Goal: Task Accomplishment & Management: Manage account settings

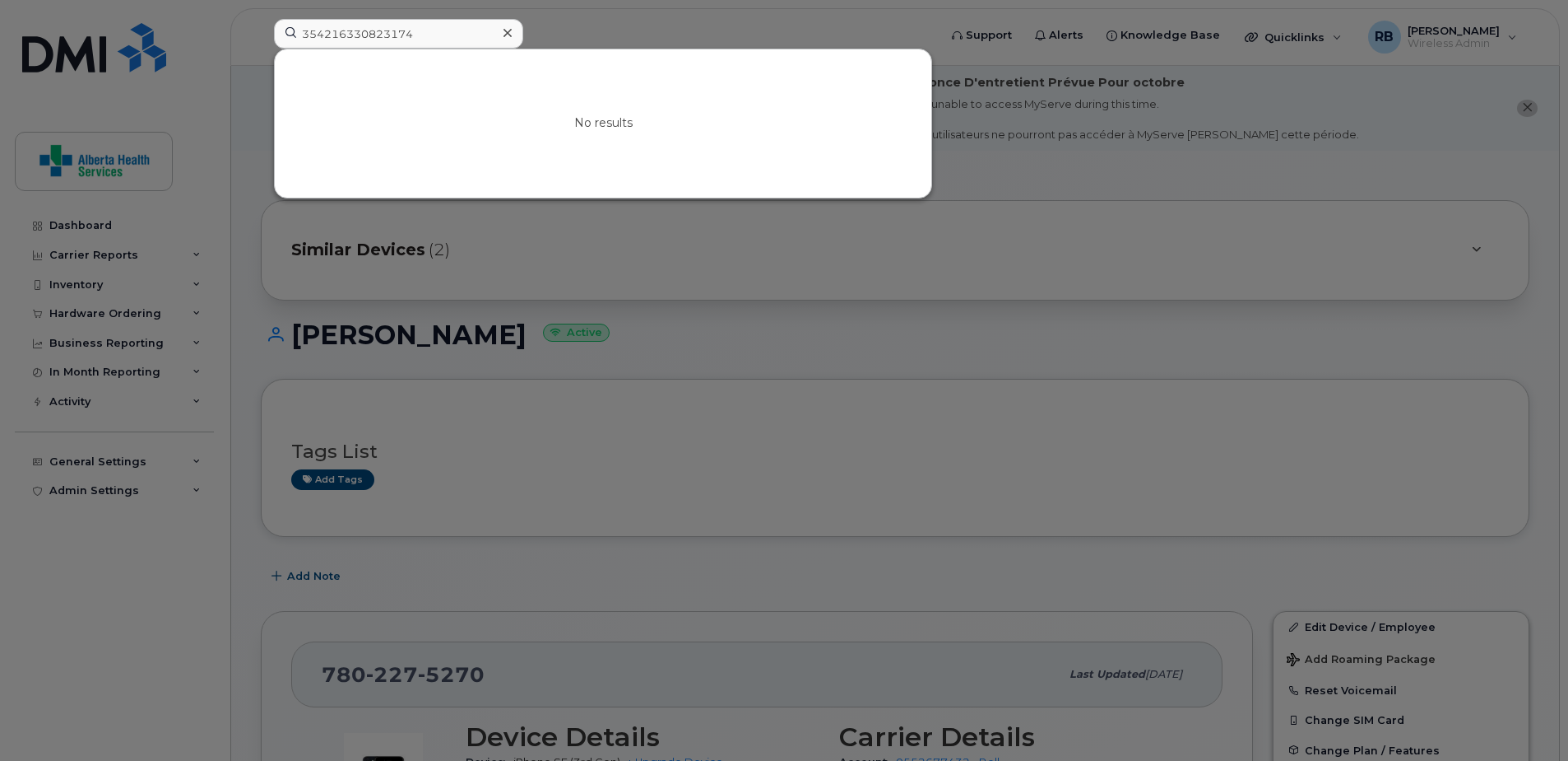
click at [617, 339] on div at bounding box center [784, 380] width 1568 height 761
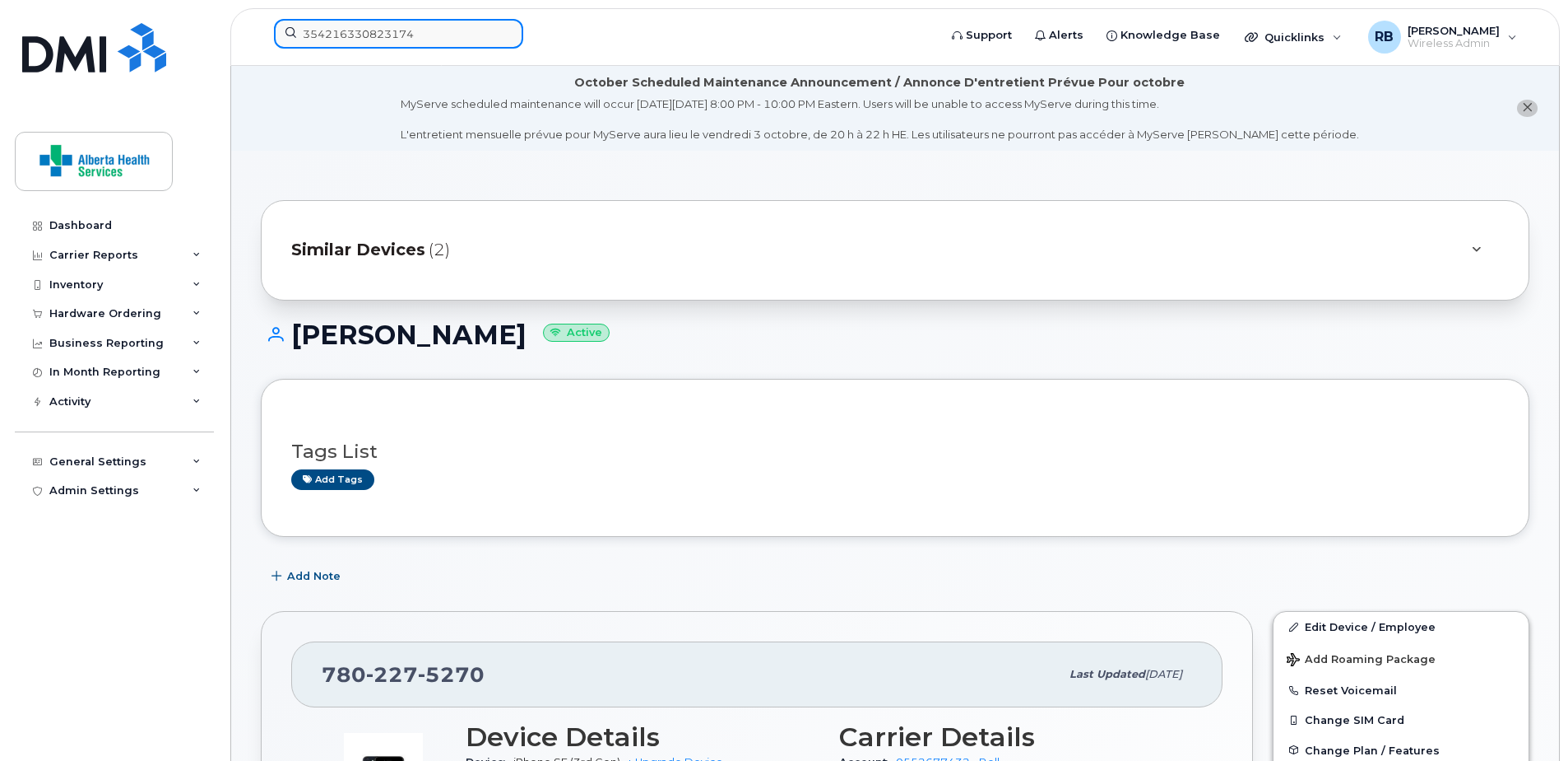
click at [369, 41] on input "354216330823174" at bounding box center [398, 33] width 250 height 29
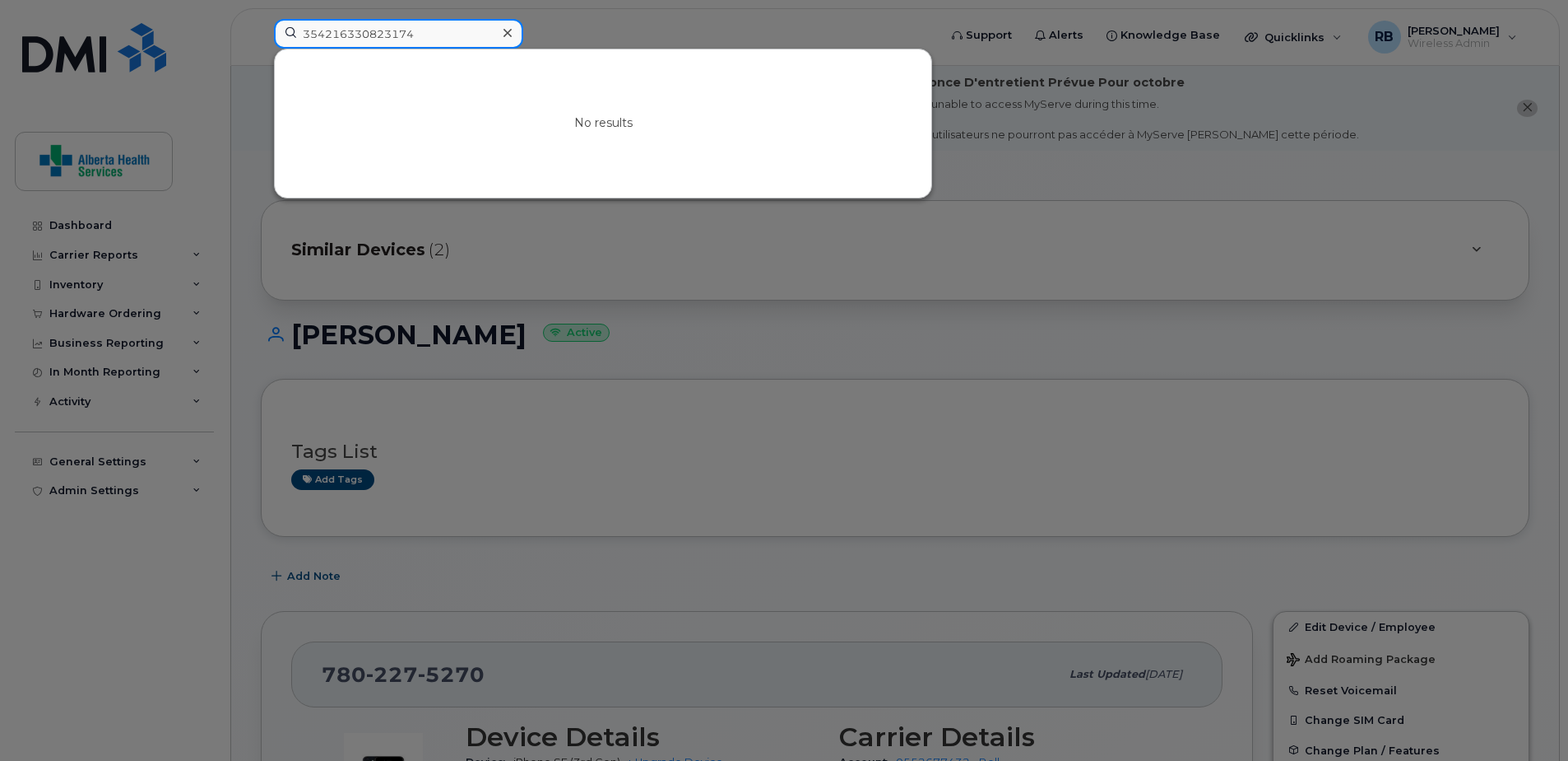
click at [423, 40] on input "354216330823174" at bounding box center [398, 33] width 250 height 29
paste input "7802275270"
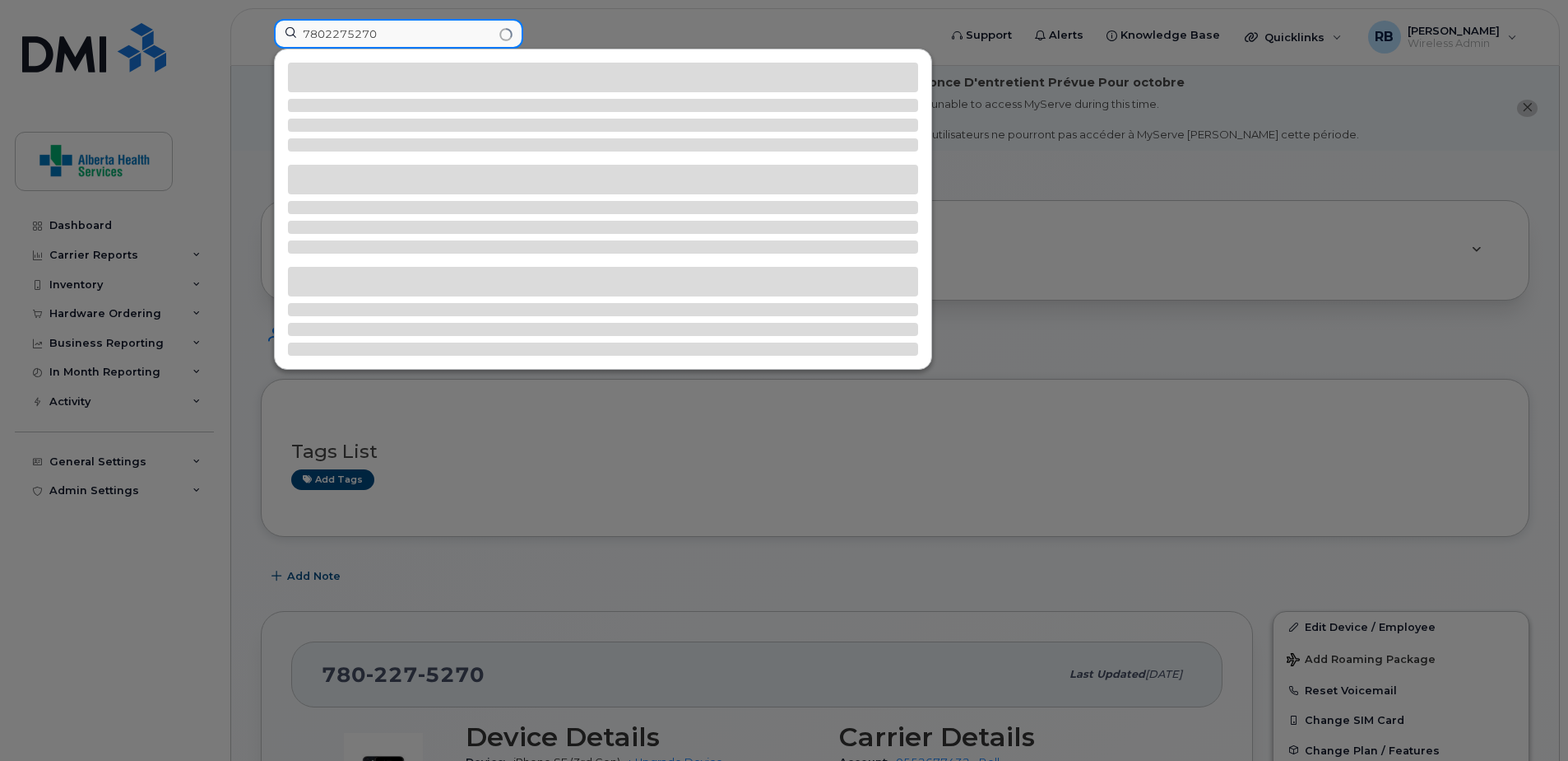
type input "7802275270"
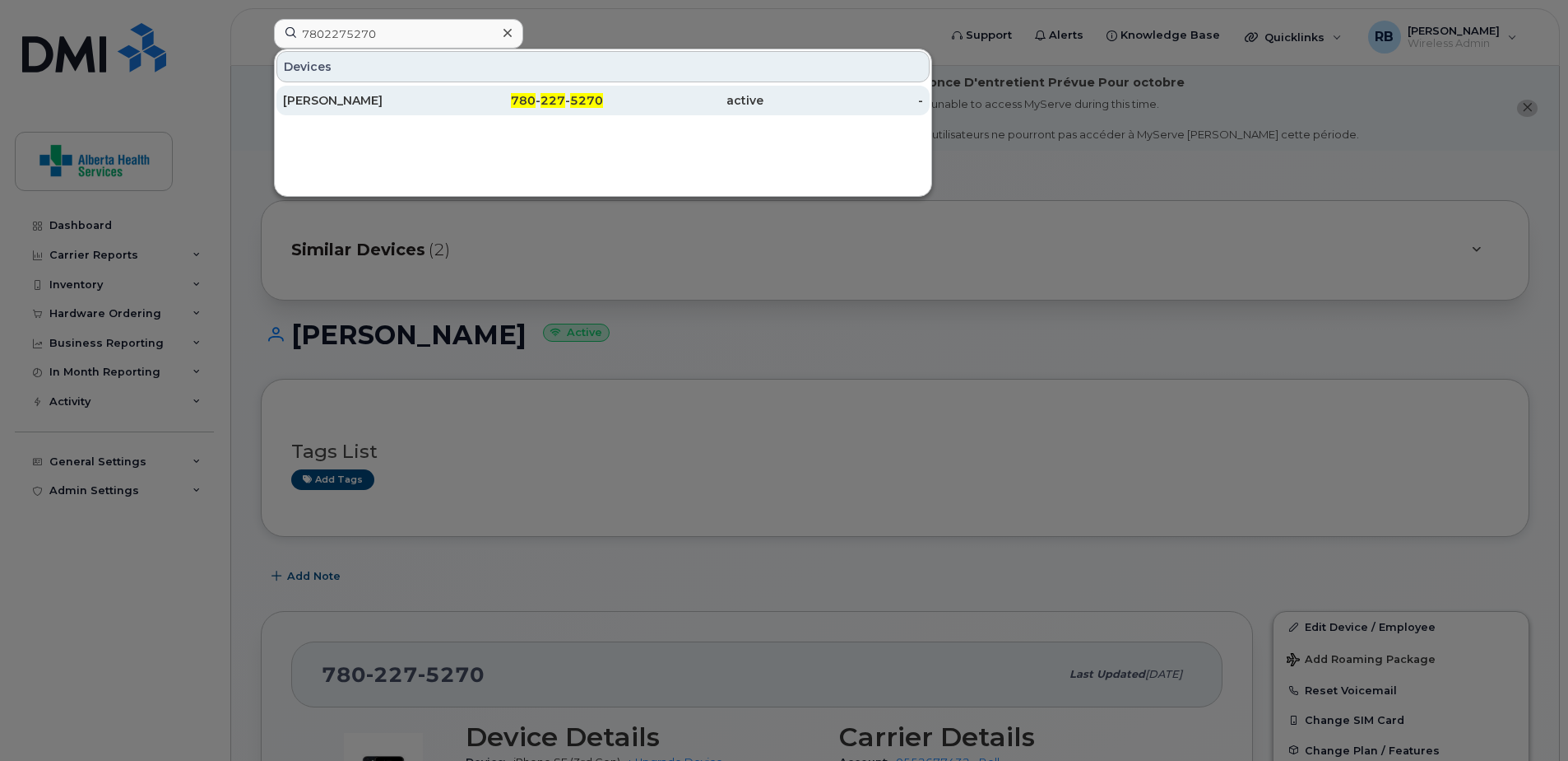
click at [436, 106] on div "[PERSON_NAME]" at bounding box center [363, 100] width 160 height 17
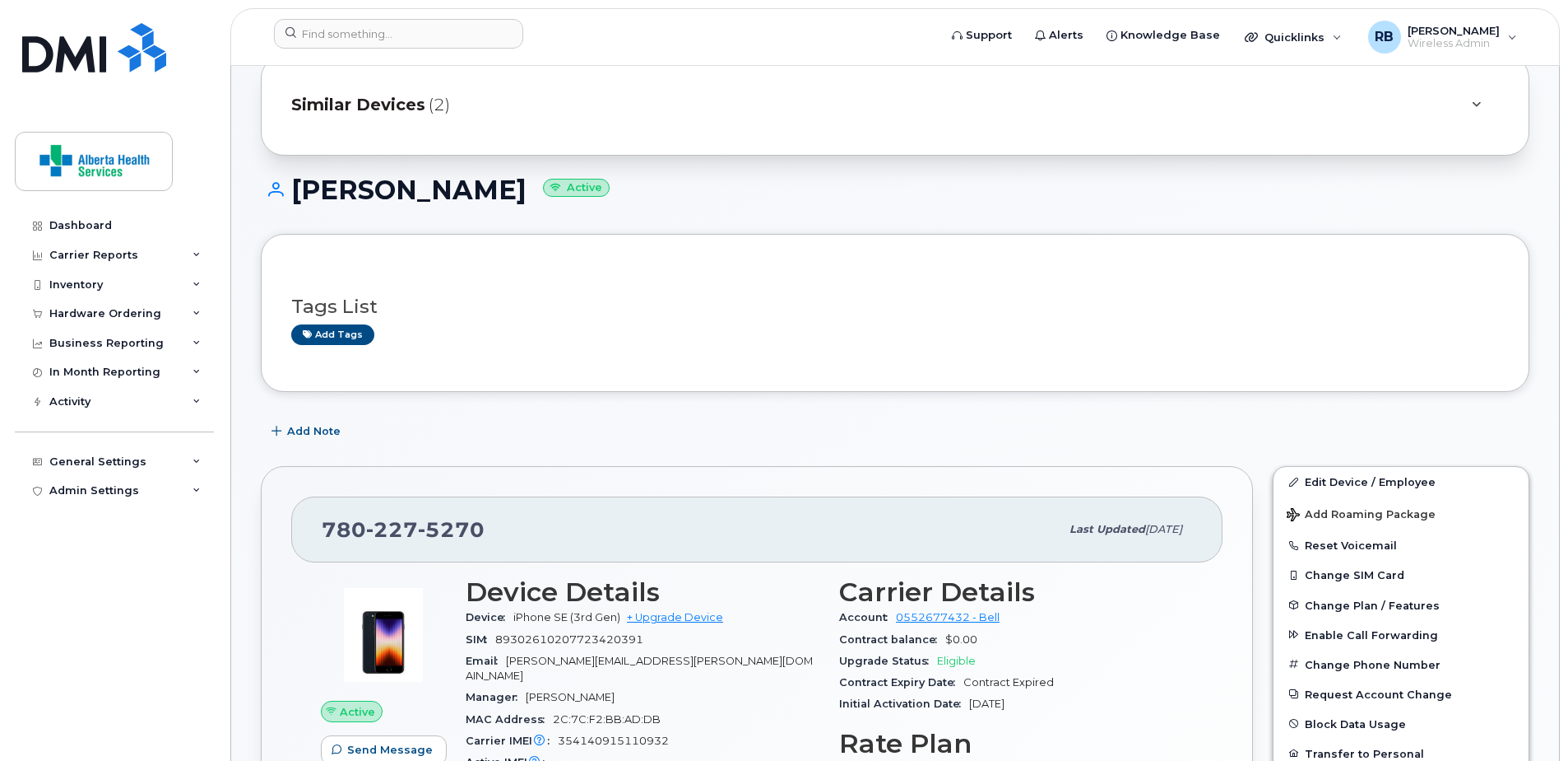
scroll to position [330, 0]
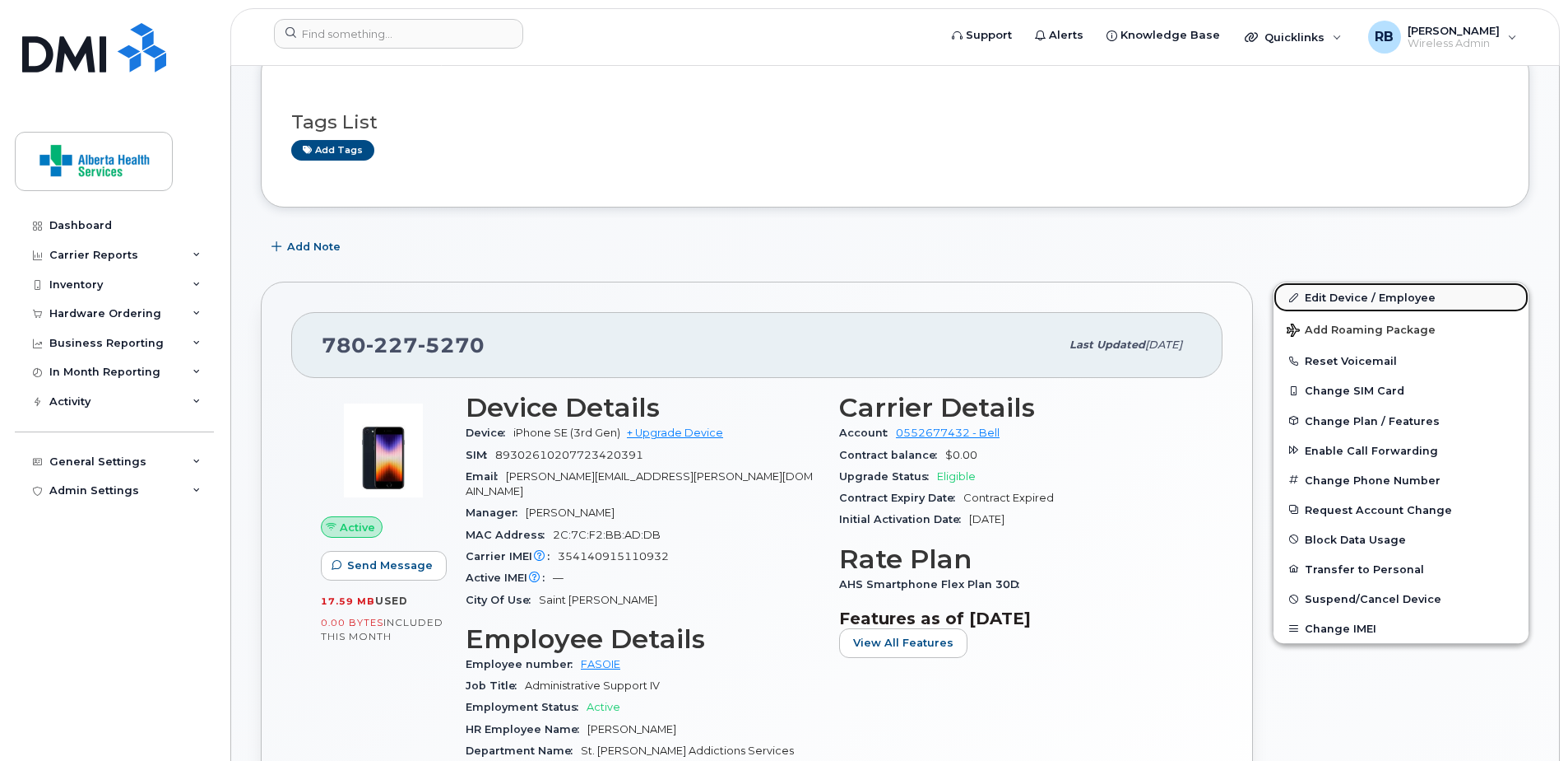
click at [1386, 297] on link "Edit Device / Employee" at bounding box center [1401, 297] width 255 height 29
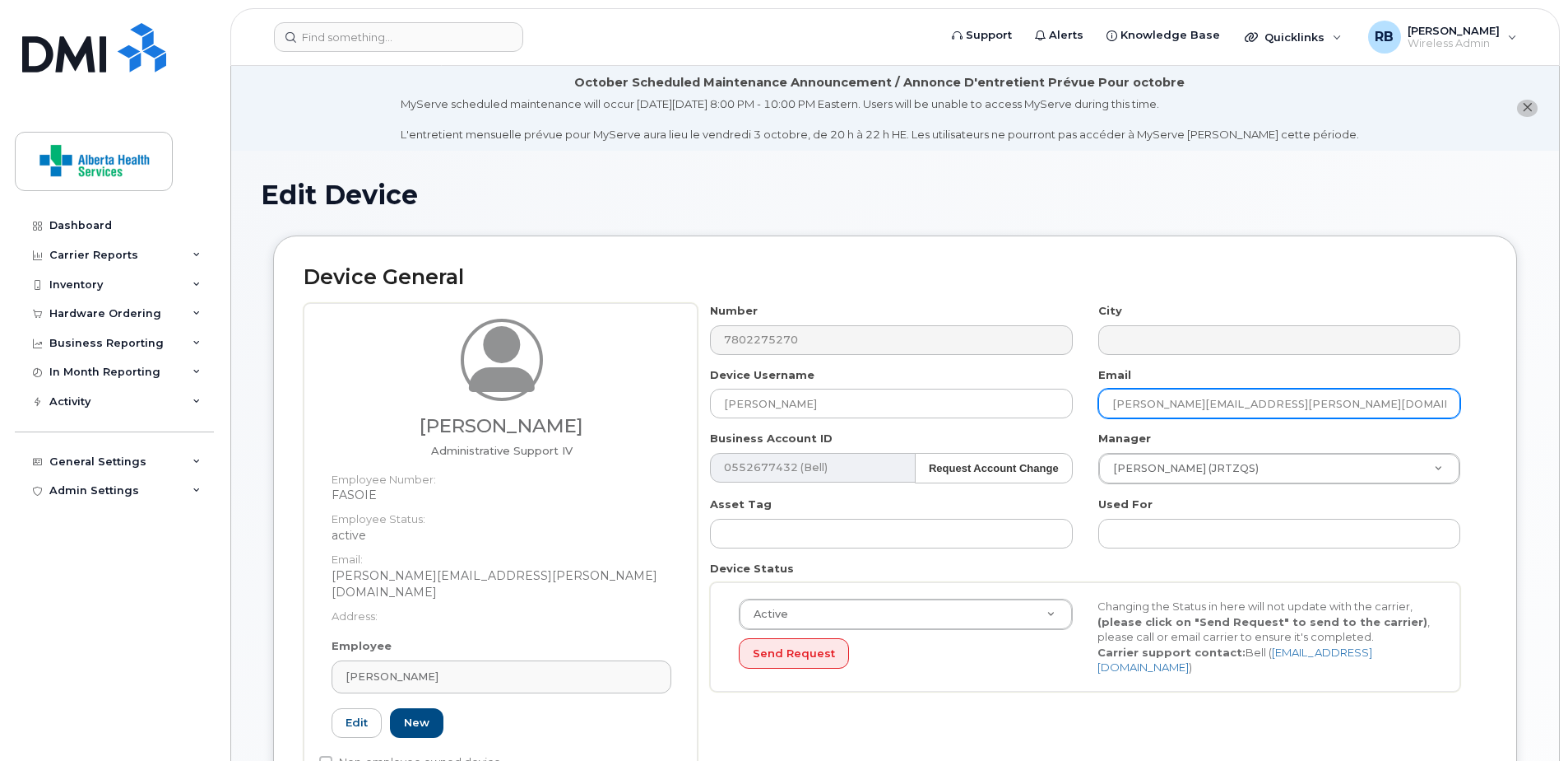
drag, startPoint x: 1324, startPoint y: 399, endPoint x: 900, endPoint y: 361, distance: 425.7
click at [903, 362] on div "Number 7802275270 City Device Username Tania Bourne Email Tania.Bourne@recovery…" at bounding box center [1085, 503] width 776 height 401
paste input "Monique.StDenis"
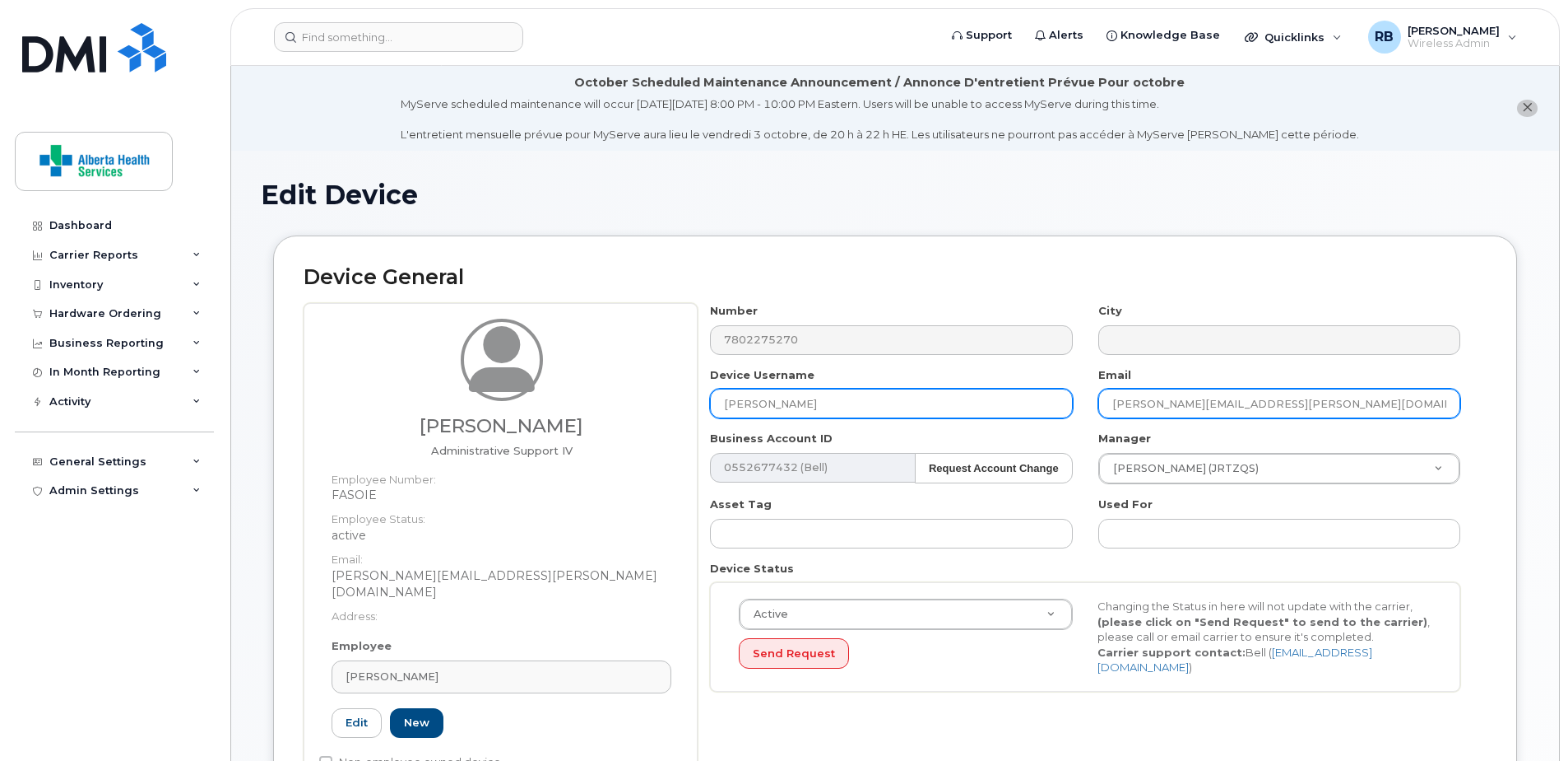
drag, startPoint x: 1203, startPoint y: 402, endPoint x: 859, endPoint y: 398, distance: 344.0
click at [1055, 403] on div "Number 7802275270 City Device Username Tania Bourne Email Monique.StDenis@recov…" at bounding box center [1085, 503] width 776 height 401
type input "[PERSON_NAME][EMAIL_ADDRESS][PERSON_NAME][DOMAIN_NAME]"
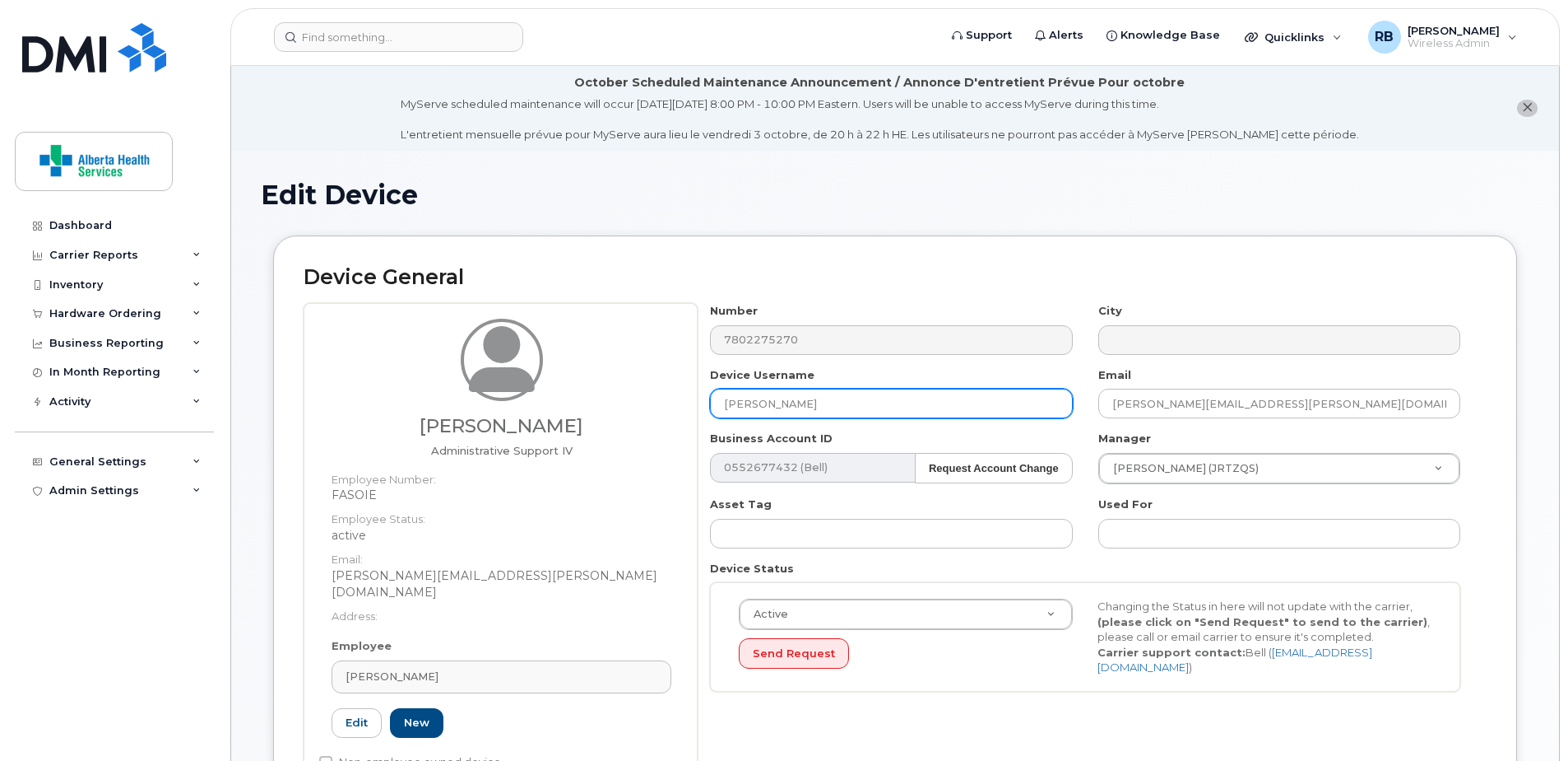
drag, startPoint x: 847, startPoint y: 404, endPoint x: 530, endPoint y: 394, distance: 317.2
click at [522, 391] on div "Tania Bourne Administrative Support IV Employee Number: FASOIE Employee Status:…" at bounding box center [895, 551] width 1183 height 497
paste input "Monique.StDenis"
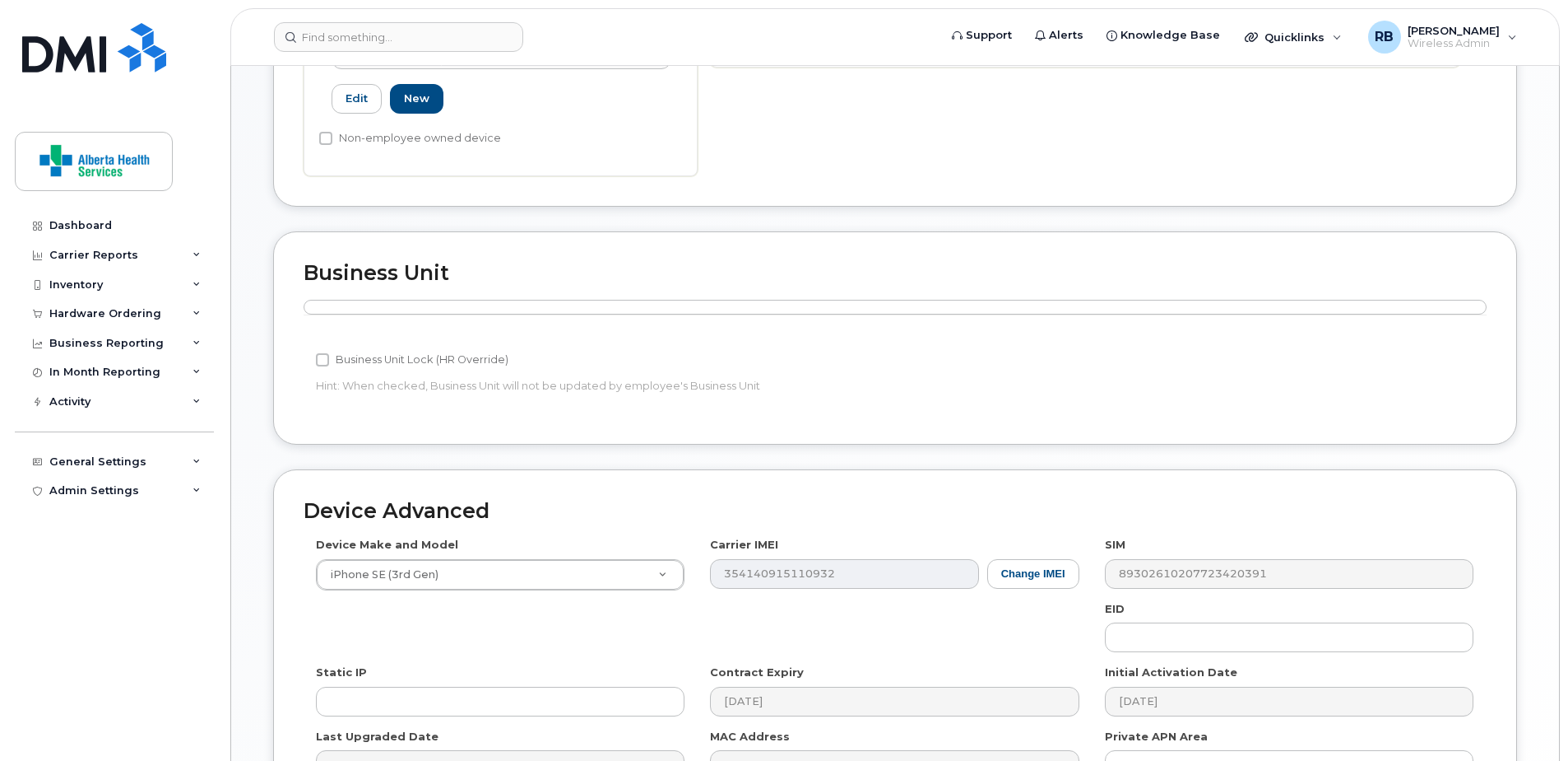
scroll to position [807, 0]
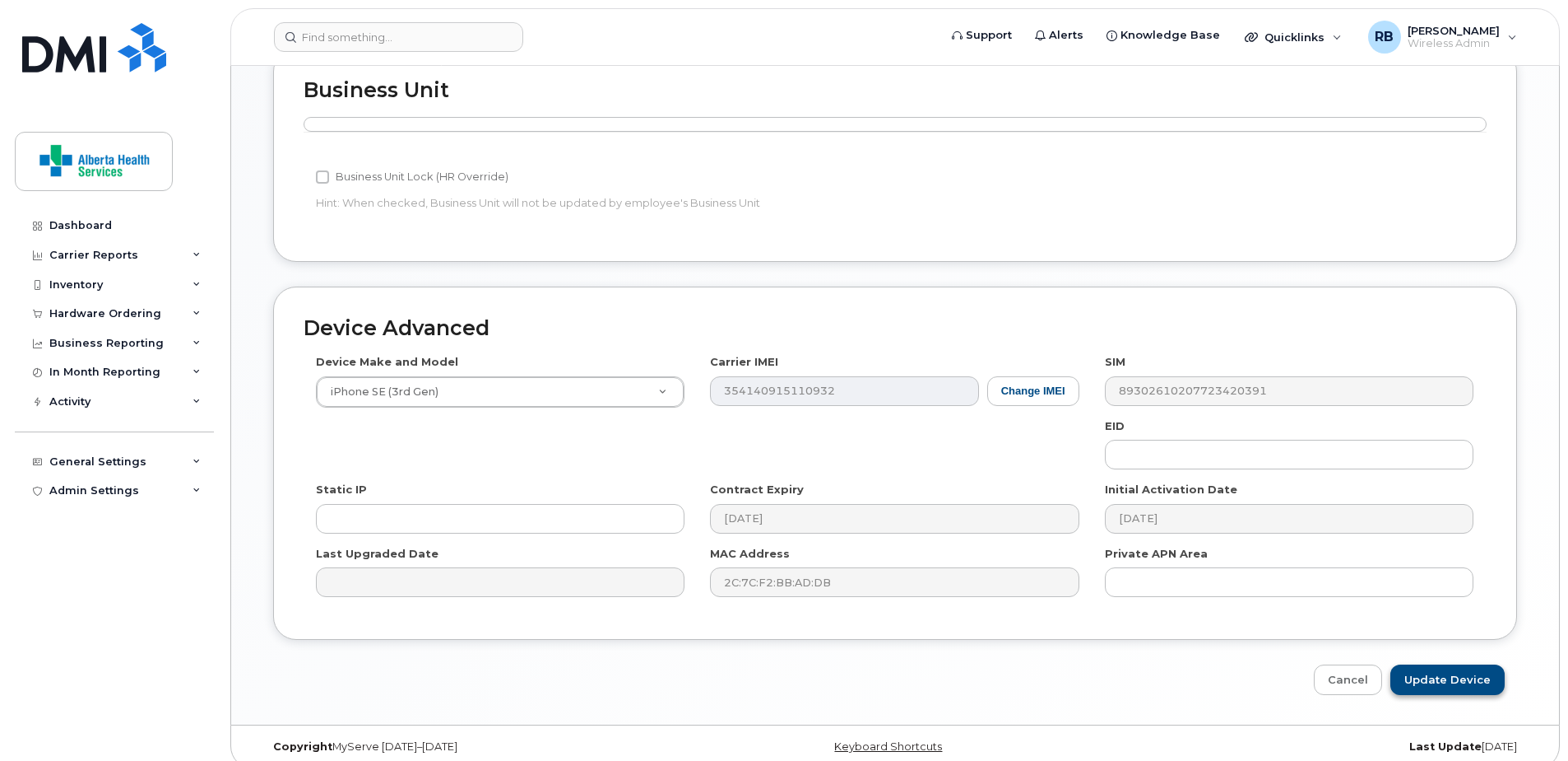
type input "Monique St Denis"
click at [1477, 669] on input "Update Device" at bounding box center [1447, 679] width 114 height 30
type input "Saving..."
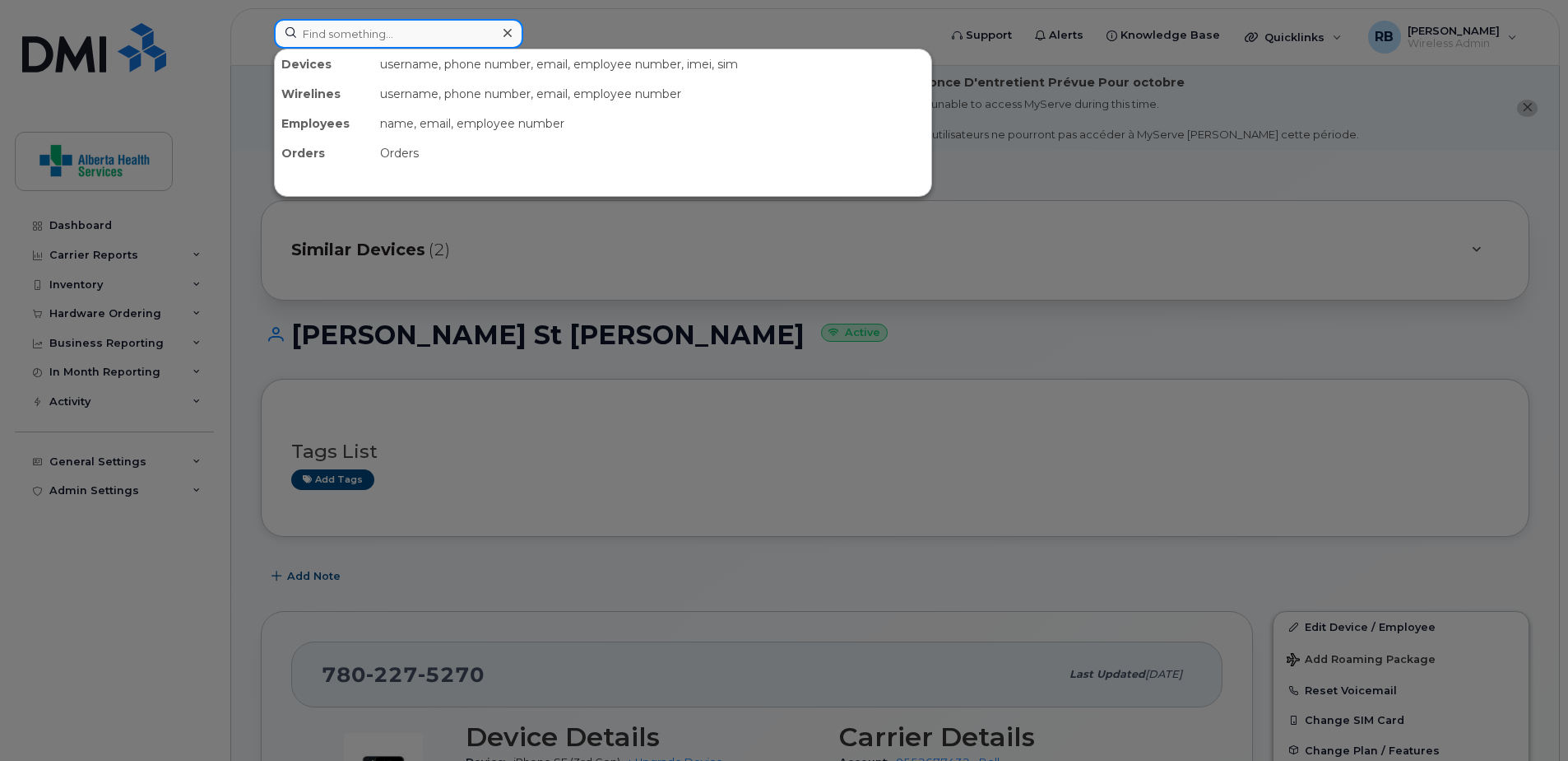
click at [382, 25] on input at bounding box center [398, 33] width 250 height 29
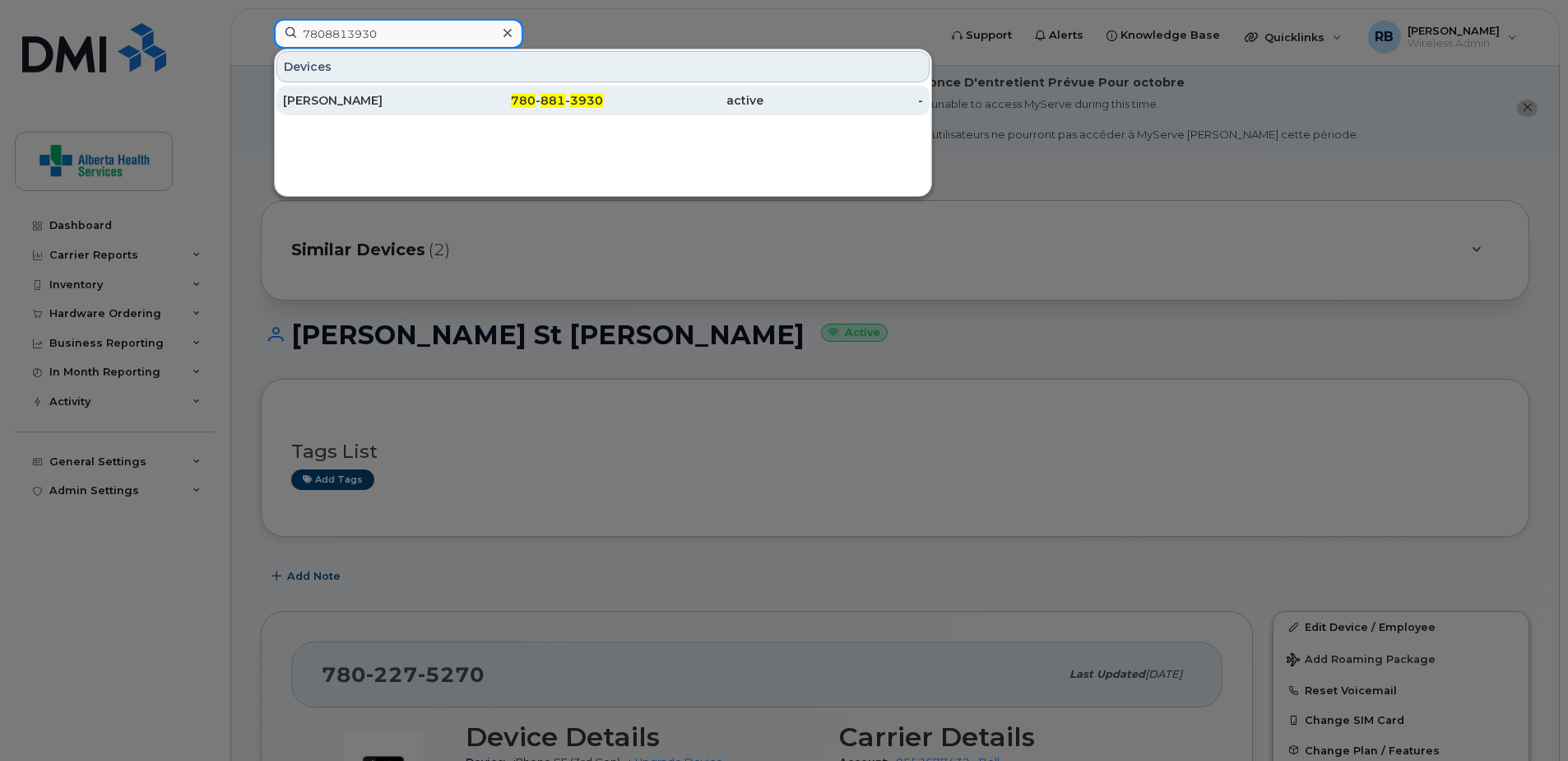
type input "7808813930"
click at [480, 94] on div "780 - 881 - 3930" at bounding box center [523, 100] width 160 height 17
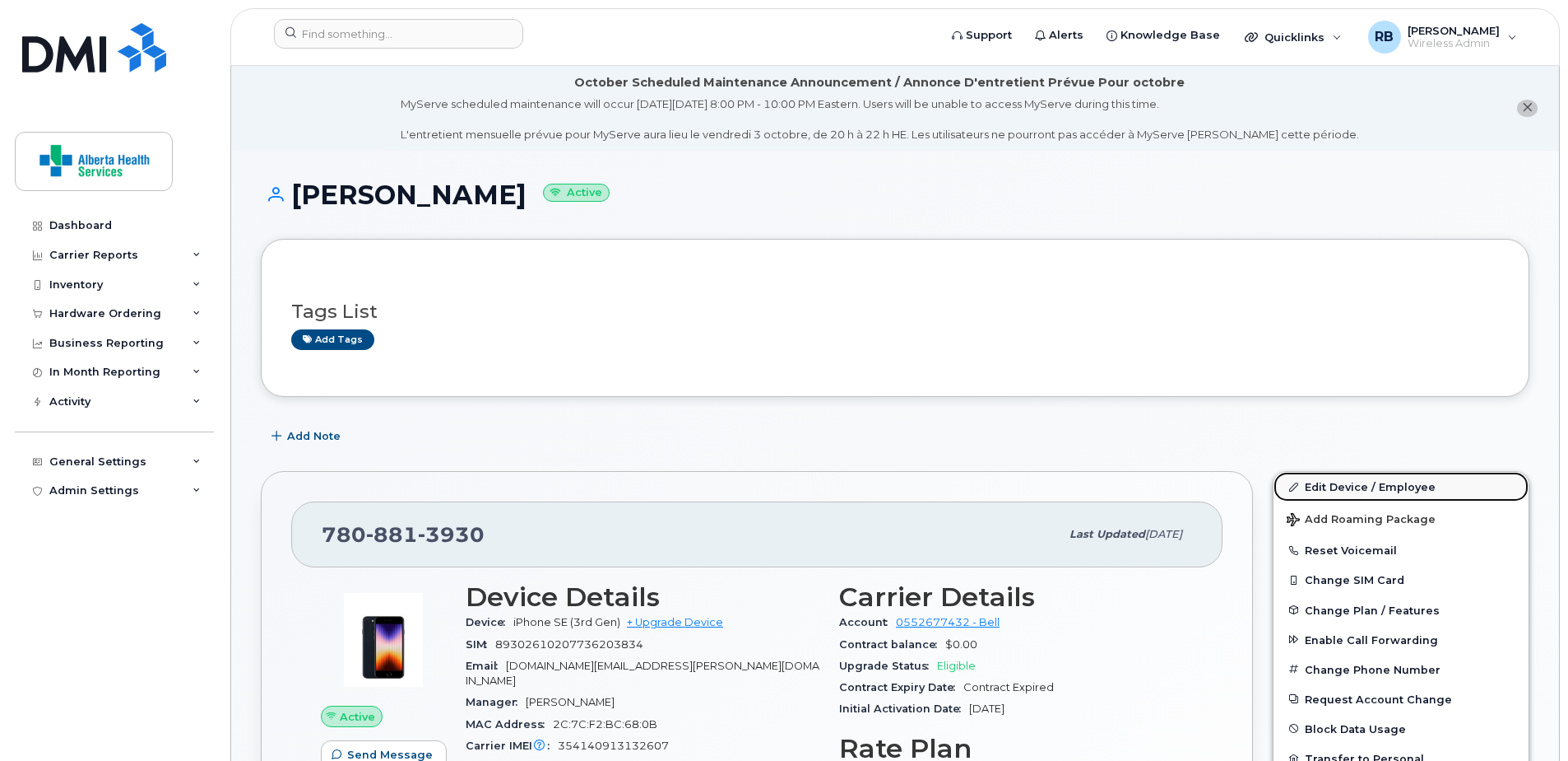
click at [1355, 487] on link "Edit Device / Employee" at bounding box center [1401, 485] width 255 height 29
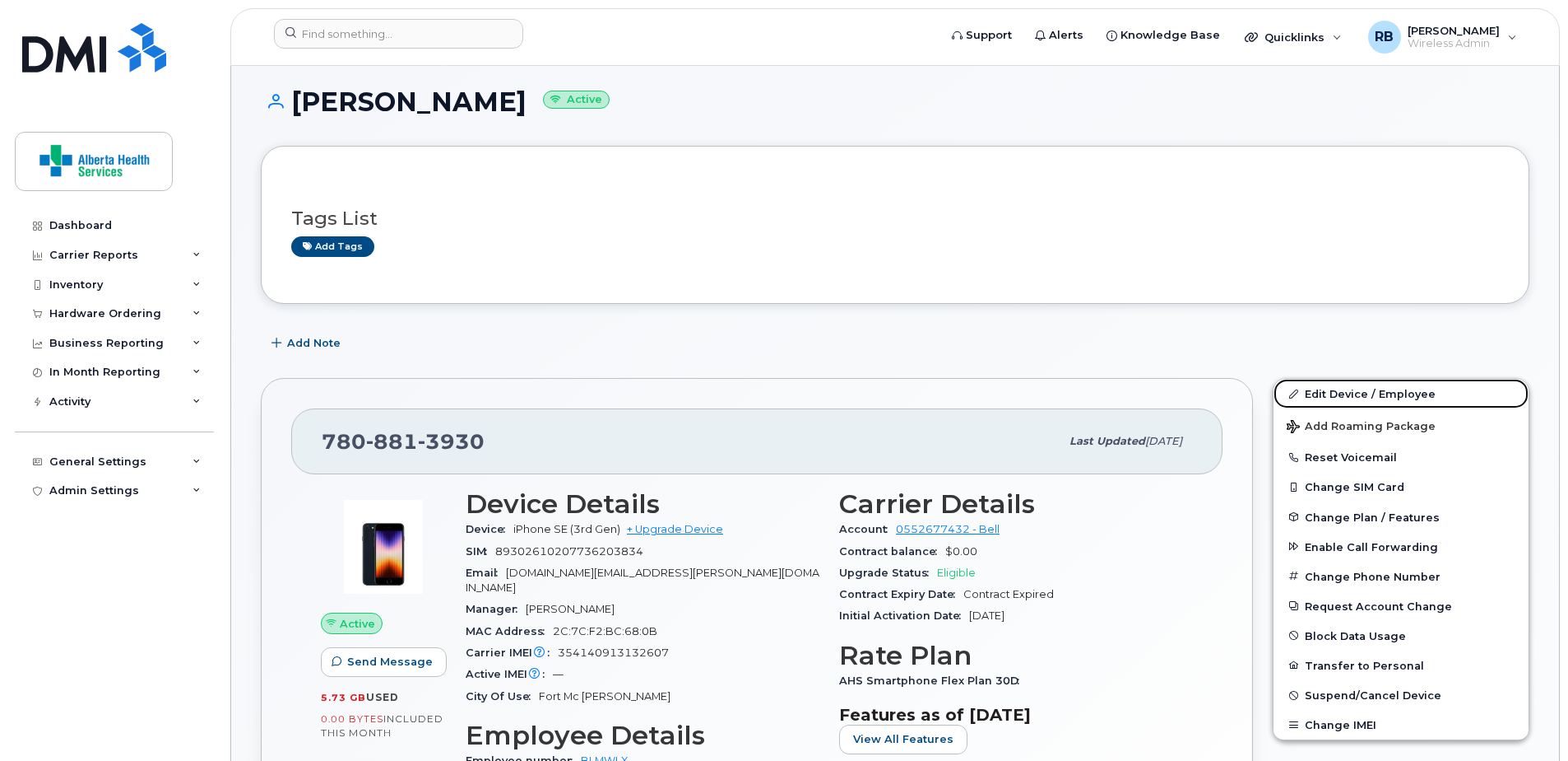
scroll to position [330, 0]
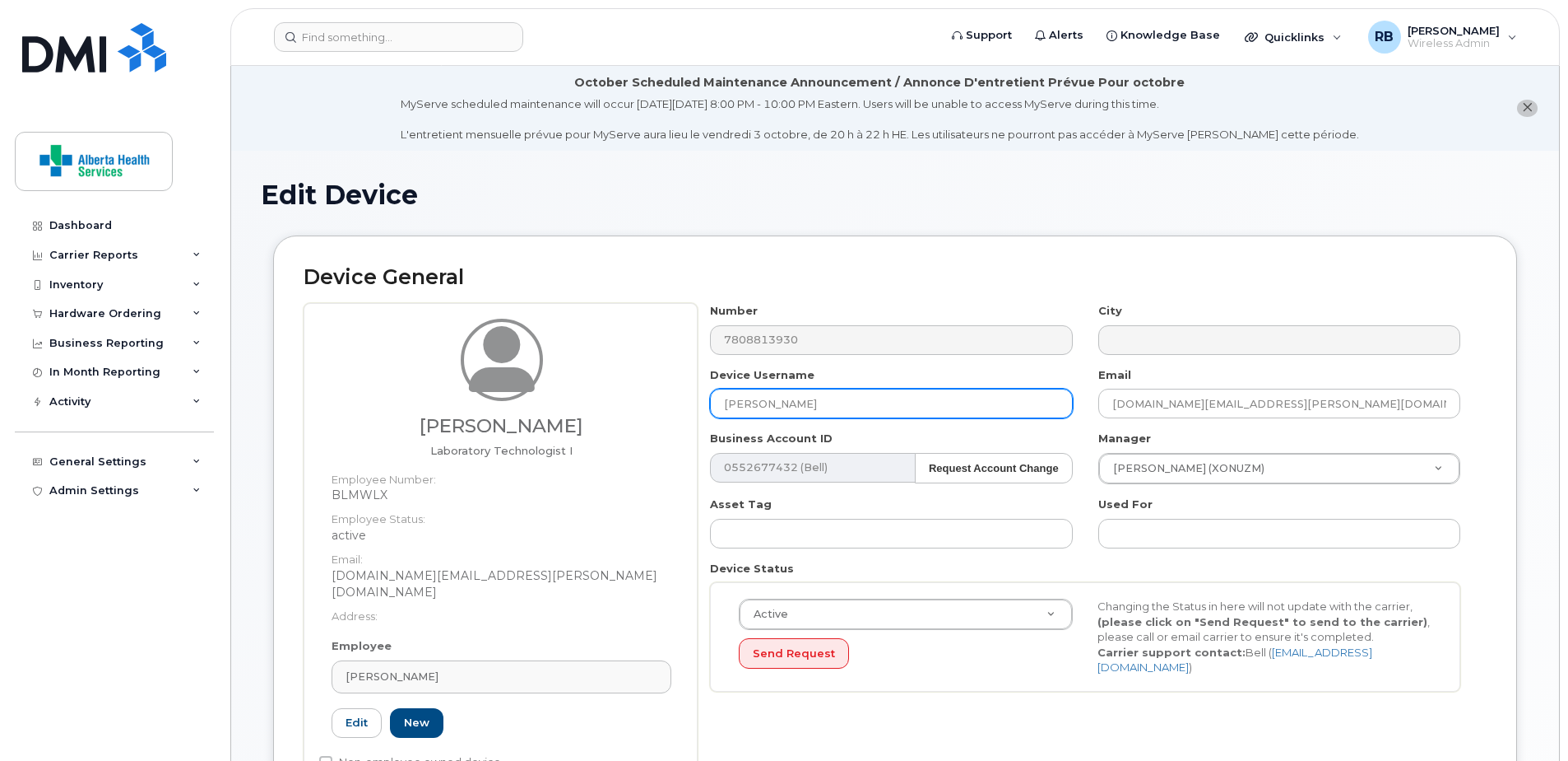
drag, startPoint x: 912, startPoint y: 410, endPoint x: 547, endPoint y: 379, distance: 366.3
click at [556, 384] on div "[PERSON_NAME] Laboratory Technologist I Employee Number: BLMWLX Employee Status…" at bounding box center [895, 551] width 1183 height 497
paste input "[PERSON_NAME]"
type input "[PERSON_NAME]"
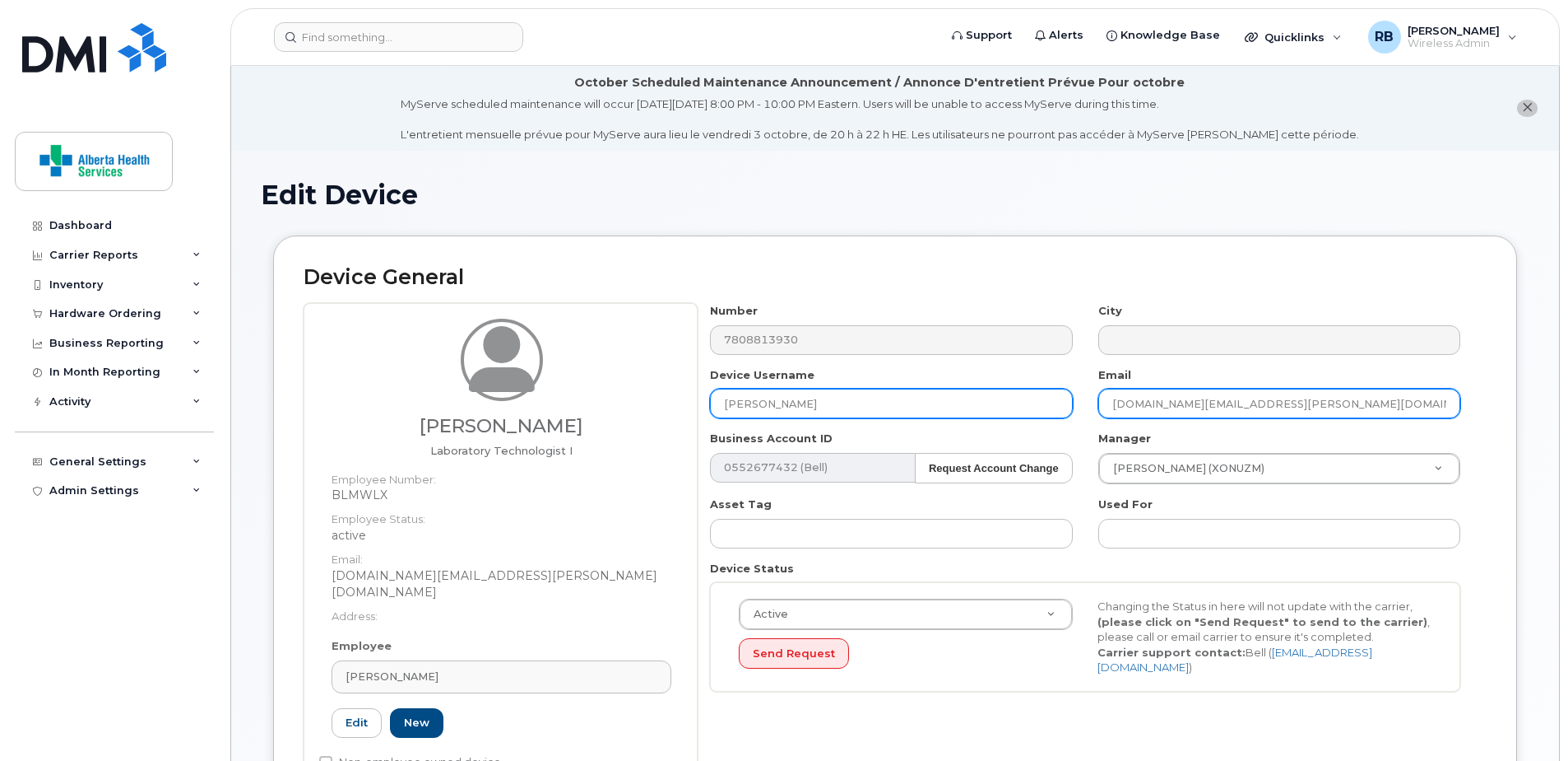
drag, startPoint x: 1365, startPoint y: 408, endPoint x: 931, endPoint y: 397, distance: 434.1
click at [931, 397] on div "Number 7808813930 City Device Username [PERSON_NAME] Email [DOMAIN_NAME][EMAIL_…" at bounding box center [1085, 503] width 776 height 401
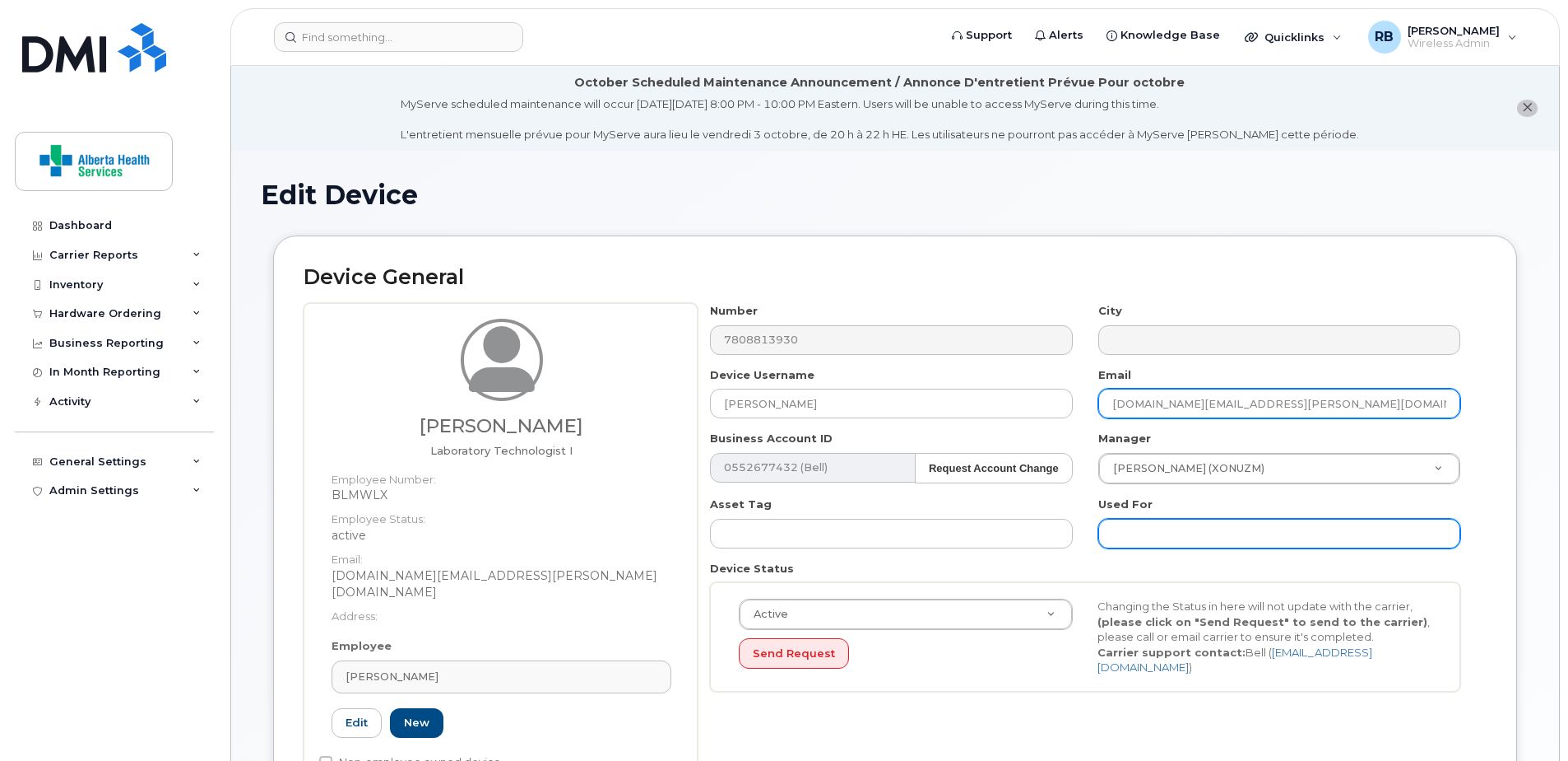
paste input "[PERSON_NAME].[PERSON_NAME]"
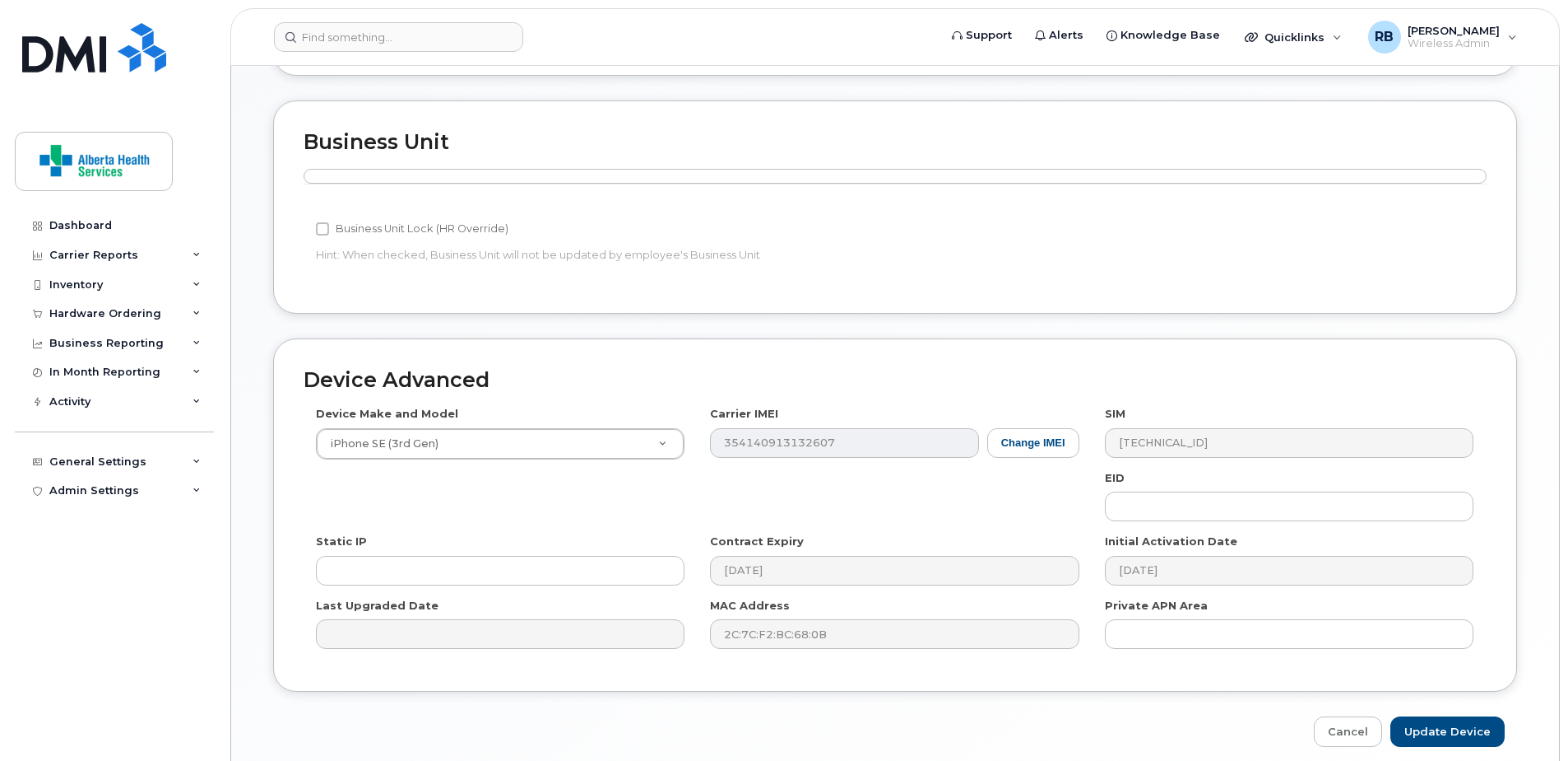
scroll to position [807, 0]
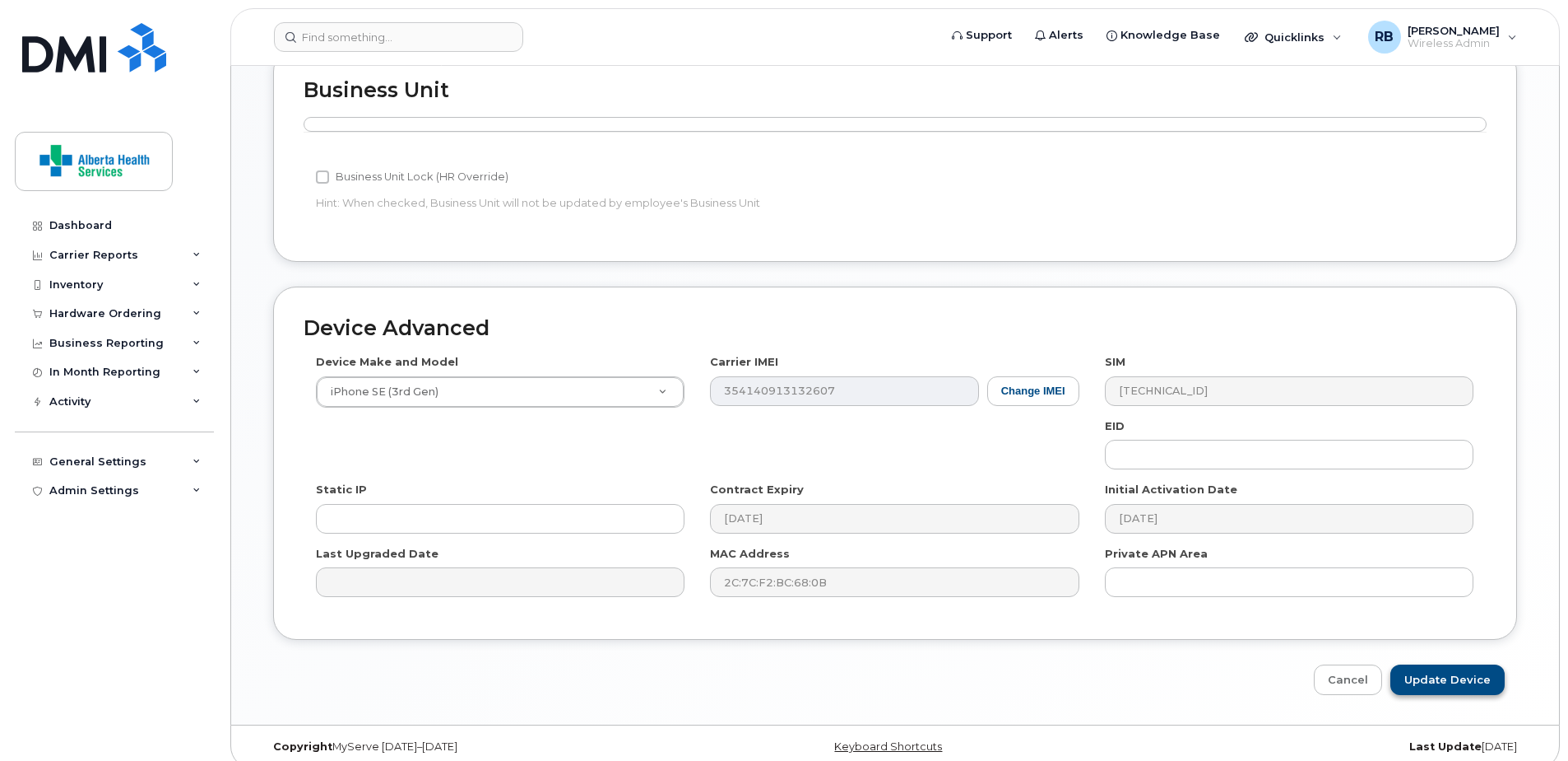
type input "[PERSON_NAME][EMAIL_ADDRESS][PERSON_NAME][DOMAIN_NAME]"
click at [1465, 669] on input "Update Device" at bounding box center [1447, 679] width 114 height 30
type input "Saving..."
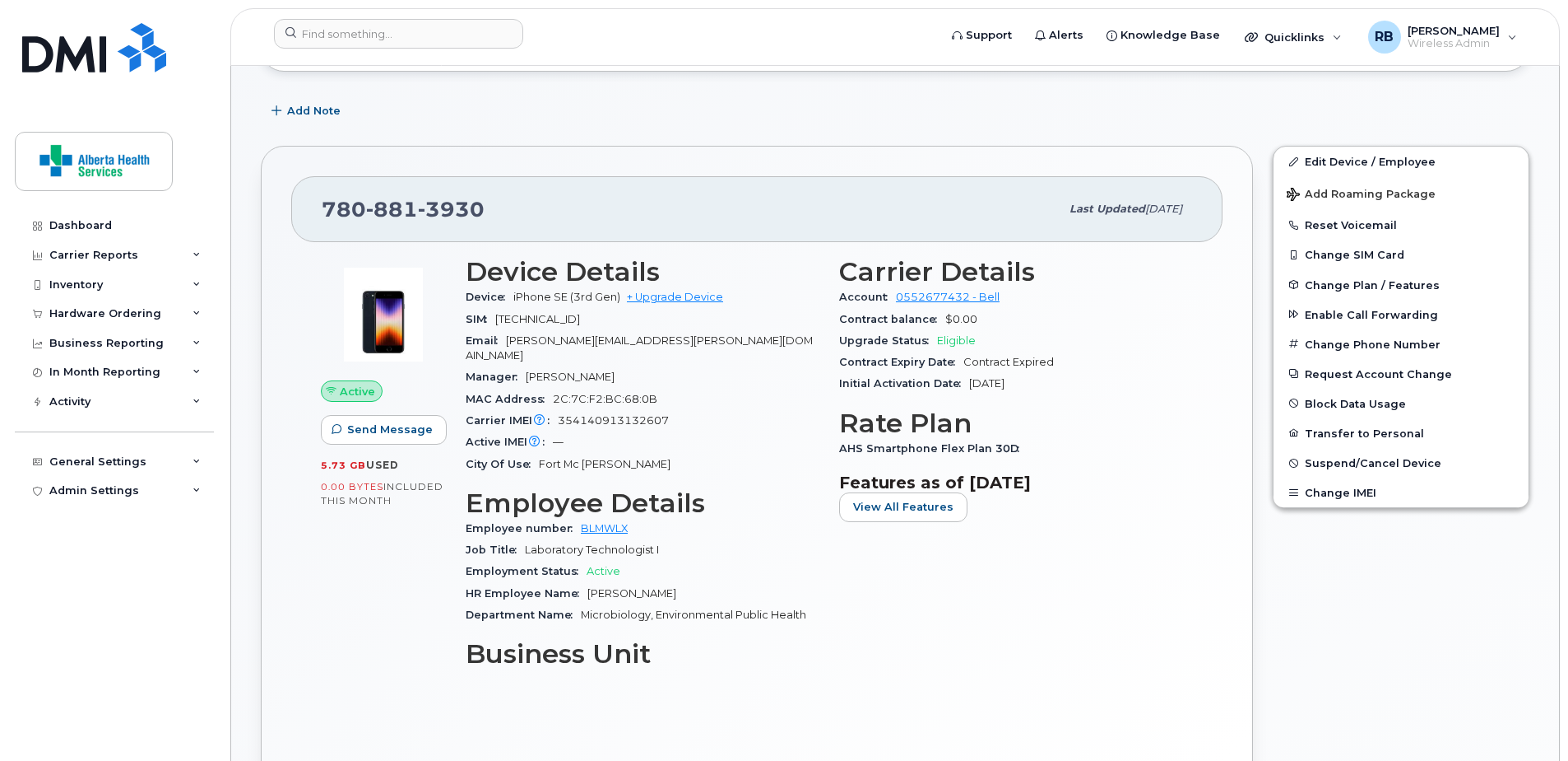
scroll to position [330, 0]
